Goal: Information Seeking & Learning: Learn about a topic

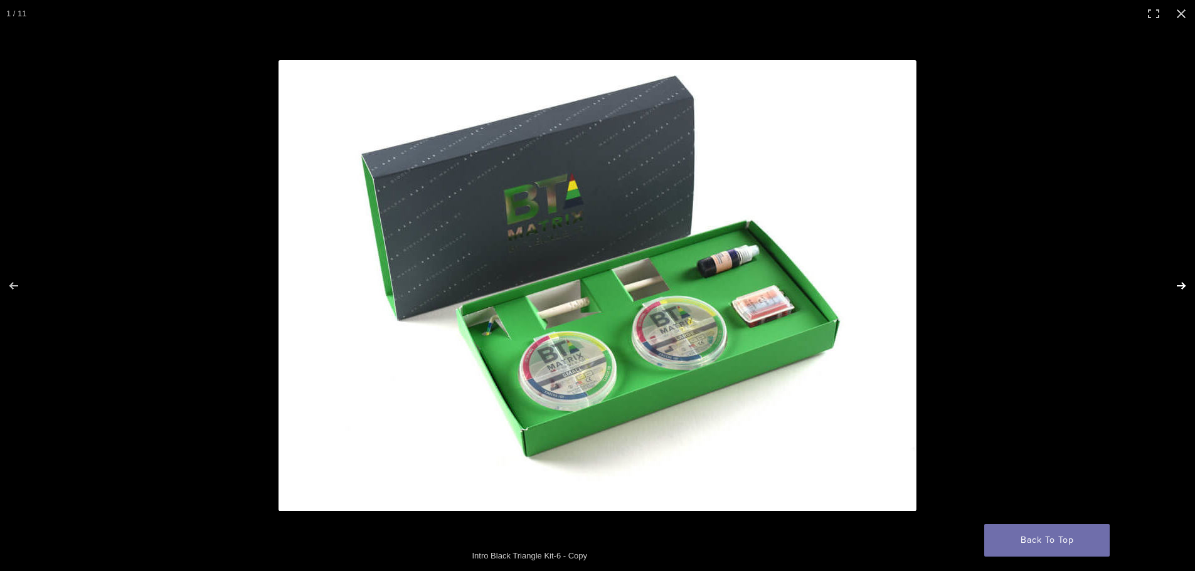
click at [1192, 287] on button "Next (arrow right)" at bounding box center [1173, 286] width 44 height 63
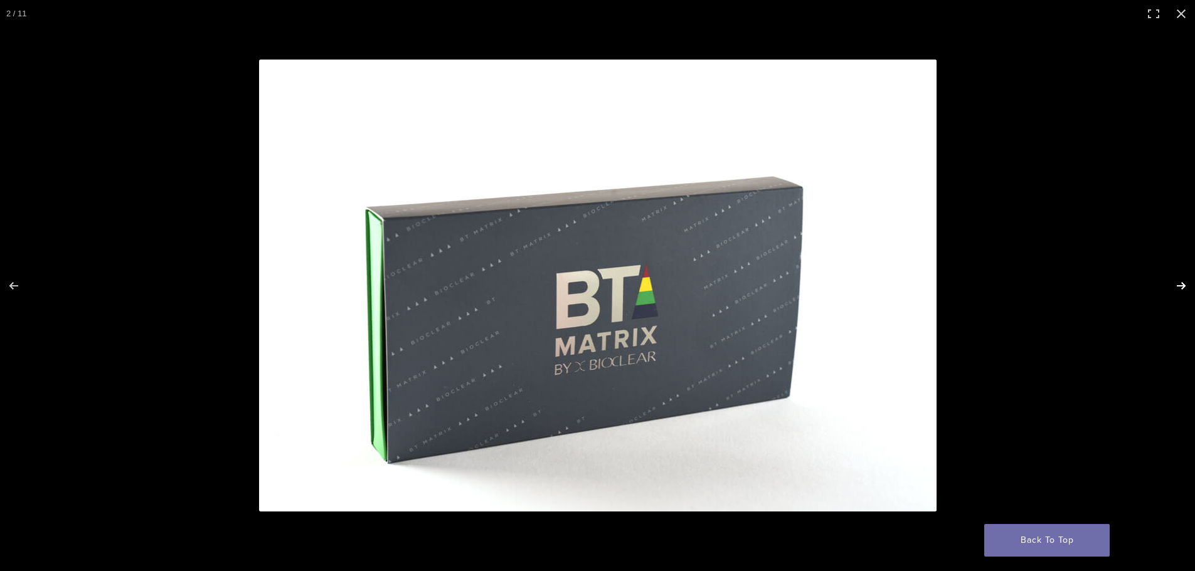
click at [1182, 285] on button "Next (arrow right)" at bounding box center [1173, 286] width 44 height 63
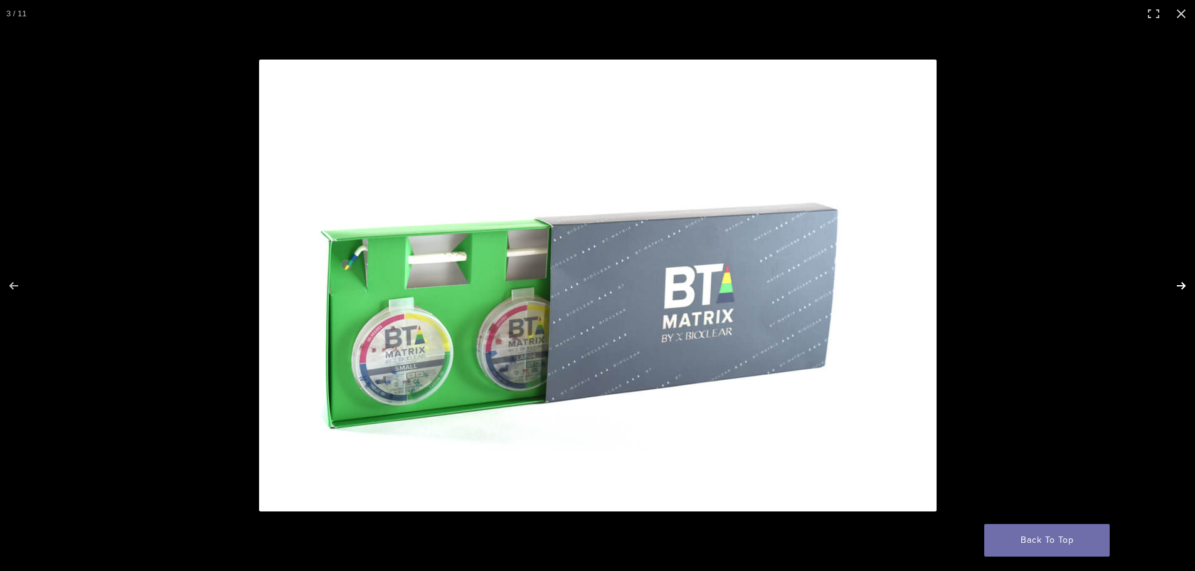
click at [1182, 285] on button "Next (arrow right)" at bounding box center [1173, 286] width 44 height 63
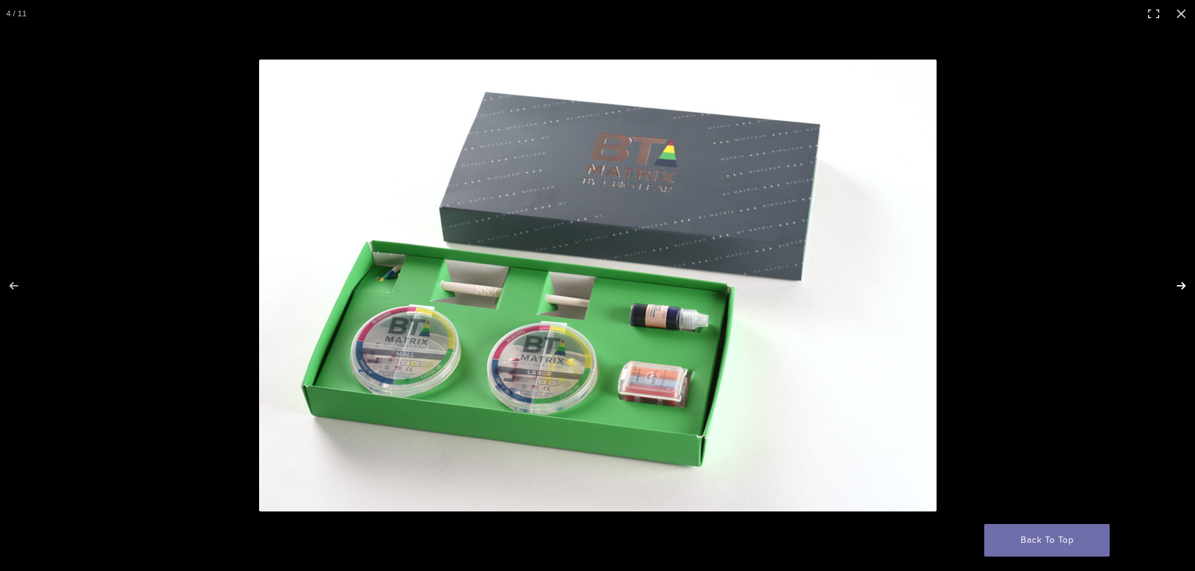
click at [1182, 285] on button "Next (arrow right)" at bounding box center [1173, 286] width 44 height 63
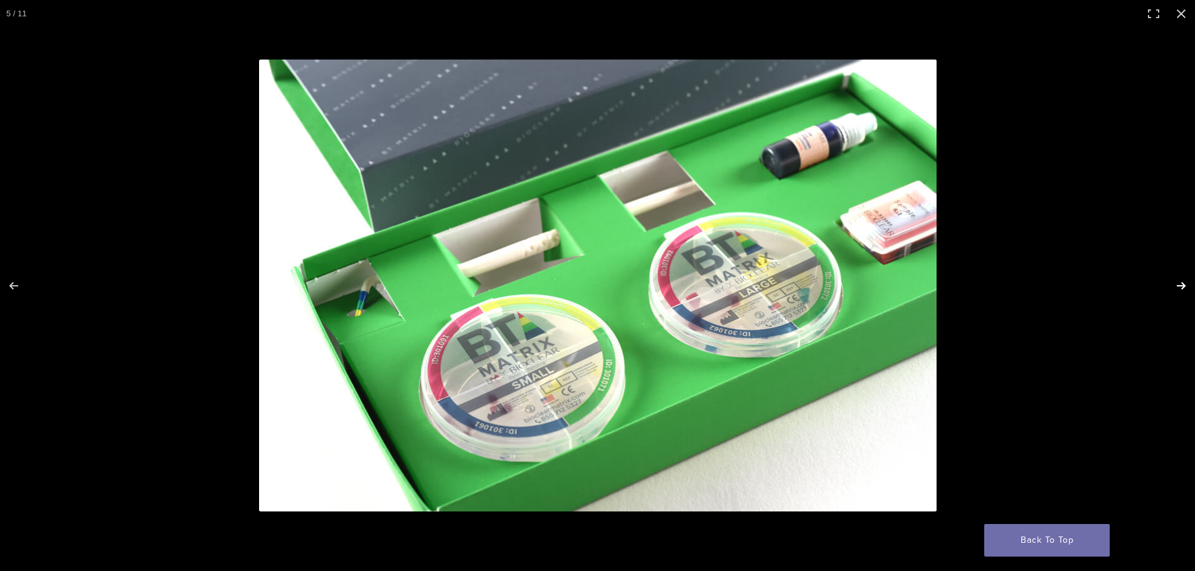
click at [1182, 285] on button "Next (arrow right)" at bounding box center [1173, 286] width 44 height 63
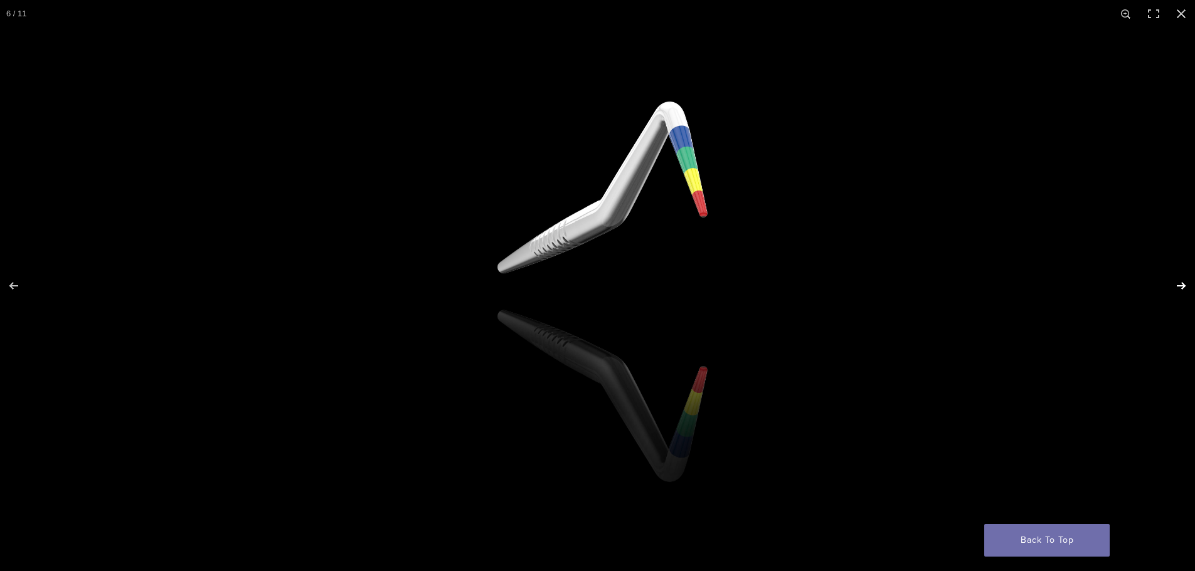
click at [1179, 280] on button "Next (arrow right)" at bounding box center [1173, 286] width 44 height 63
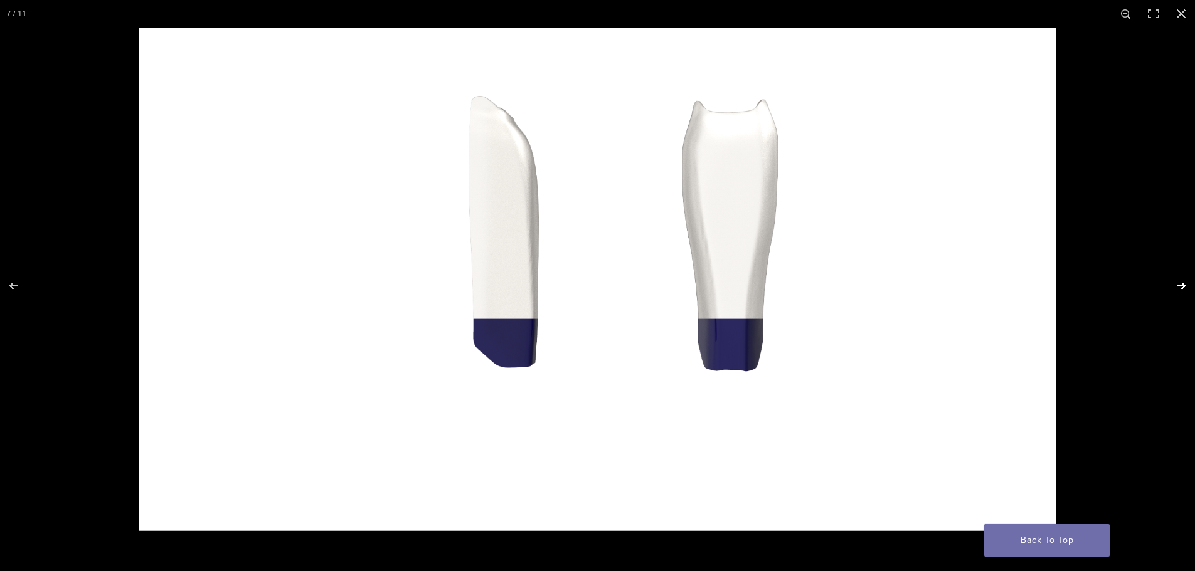
click at [1179, 280] on button "Next (arrow right)" at bounding box center [1173, 286] width 44 height 63
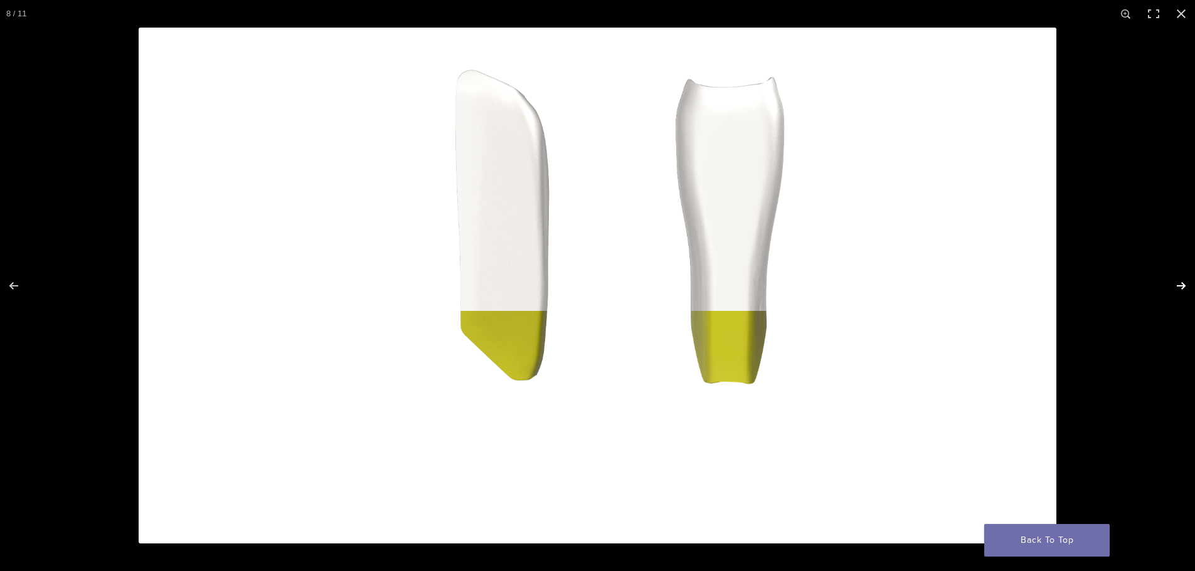
click at [1179, 280] on button "Next (arrow right)" at bounding box center [1173, 286] width 44 height 63
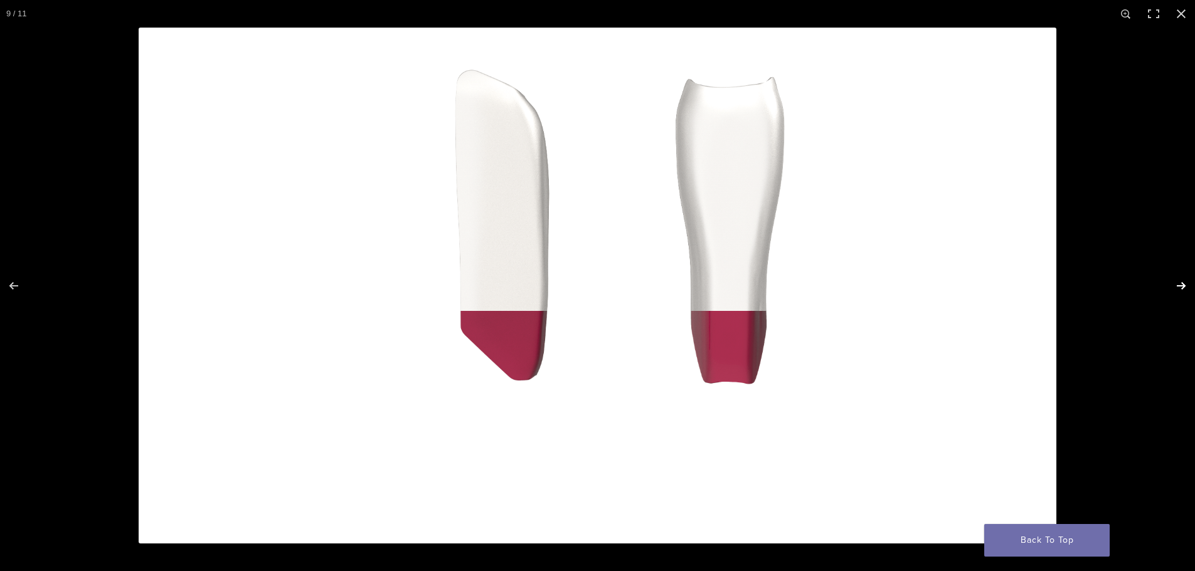
click at [1179, 280] on button "Next (arrow right)" at bounding box center [1173, 286] width 44 height 63
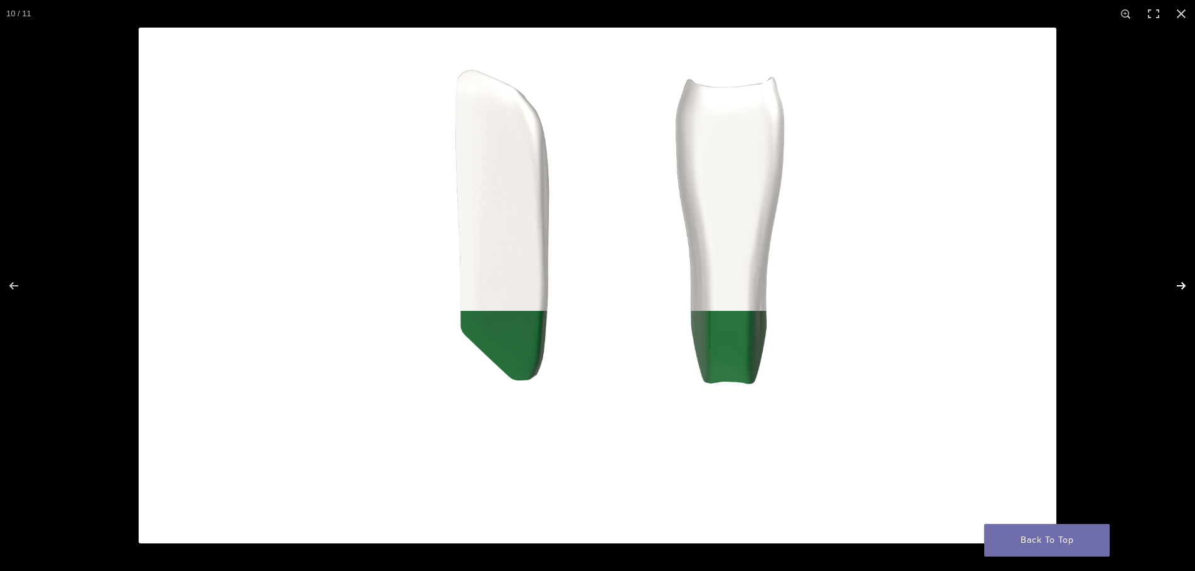
click at [1179, 280] on button "Next (arrow right)" at bounding box center [1173, 286] width 44 height 63
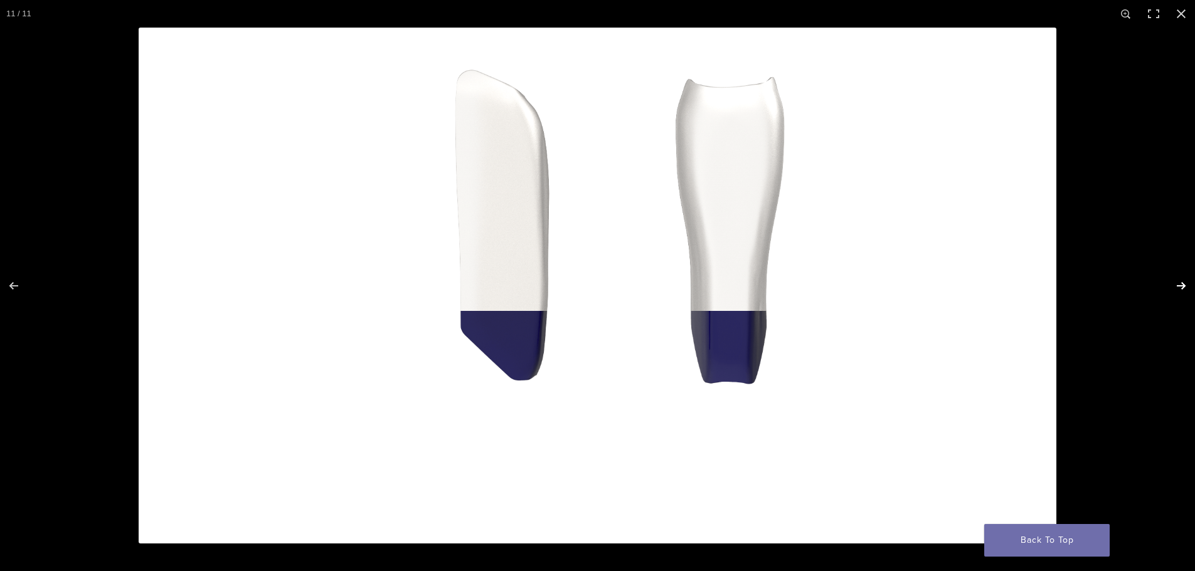
click at [1179, 280] on button "Next (arrow right)" at bounding box center [1173, 286] width 44 height 63
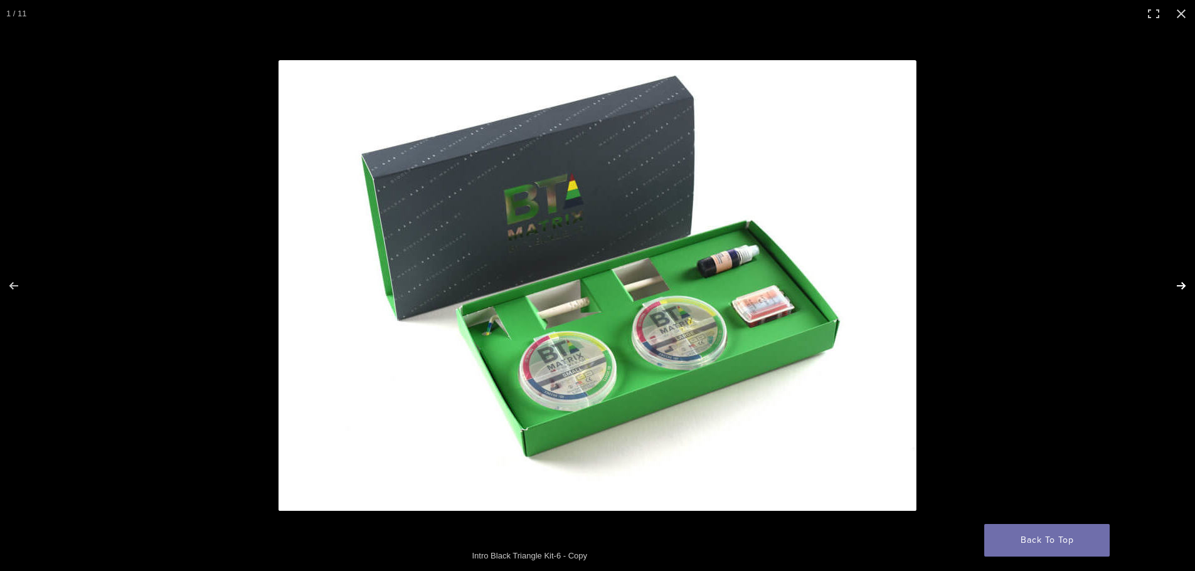
click at [1179, 280] on button "Next (arrow right)" at bounding box center [1173, 286] width 44 height 63
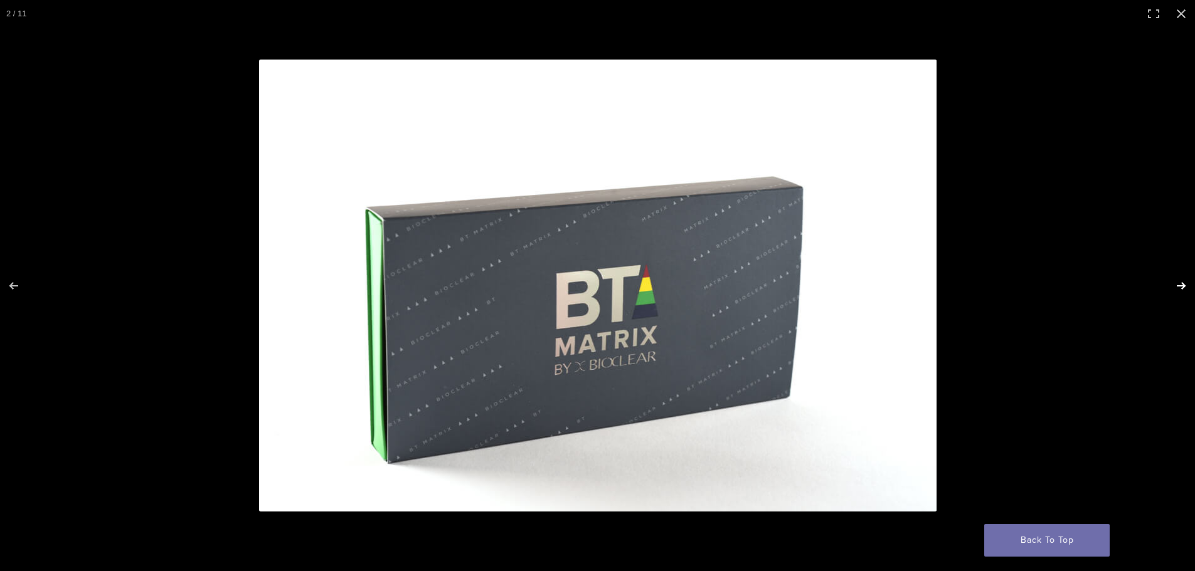
click at [1179, 280] on button "Next (arrow right)" at bounding box center [1173, 286] width 44 height 63
